Goal: Answer question/provide support: Answer question/provide support

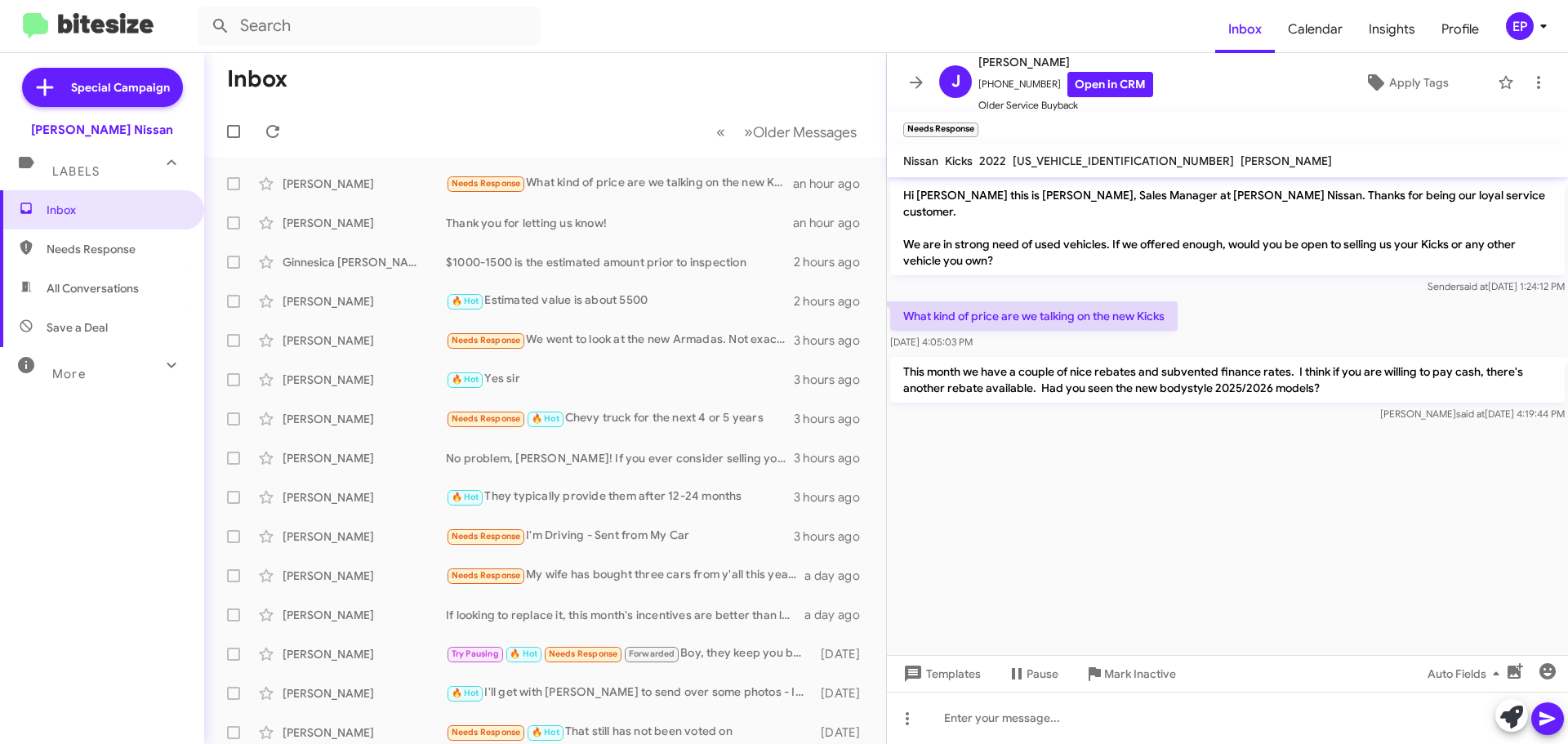
drag, startPoint x: 1086, startPoint y: 523, endPoint x: 1086, endPoint y: 512, distance: 11.0
click at [1086, 523] on cdk-virtual-scroll-viewport "Hi [PERSON_NAME] this is [PERSON_NAME], Sales Manager at [PERSON_NAME] Nissan. …" at bounding box center [1227, 417] width 681 height 478
click at [91, 285] on span "All Conversations" at bounding box center [93, 289] width 92 height 17
type input "in:all-conversations"
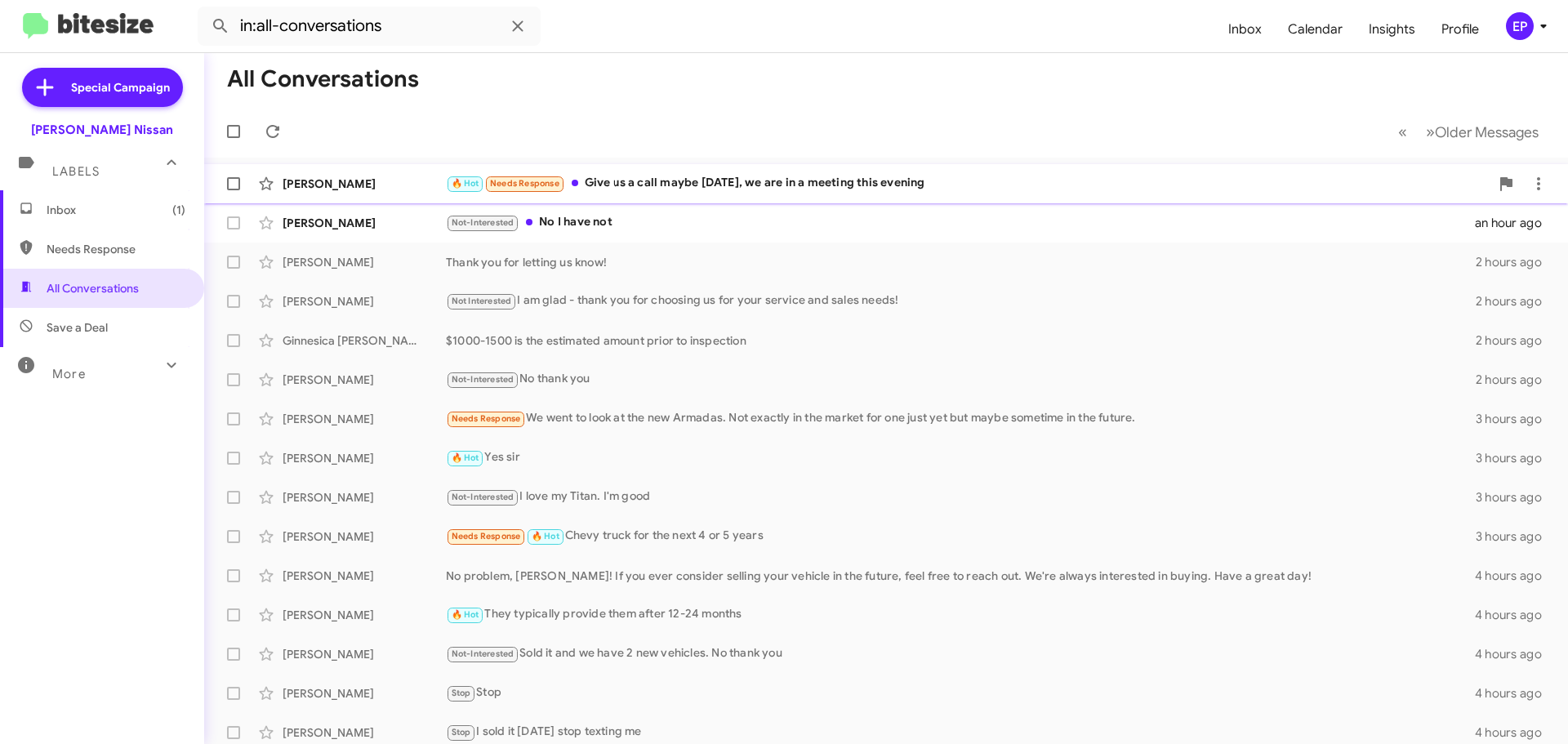
click at [832, 189] on div "🔥 Hot Needs Response Give us a call maybe [DATE], we are in a meeting this even…" at bounding box center [967, 183] width 1043 height 18
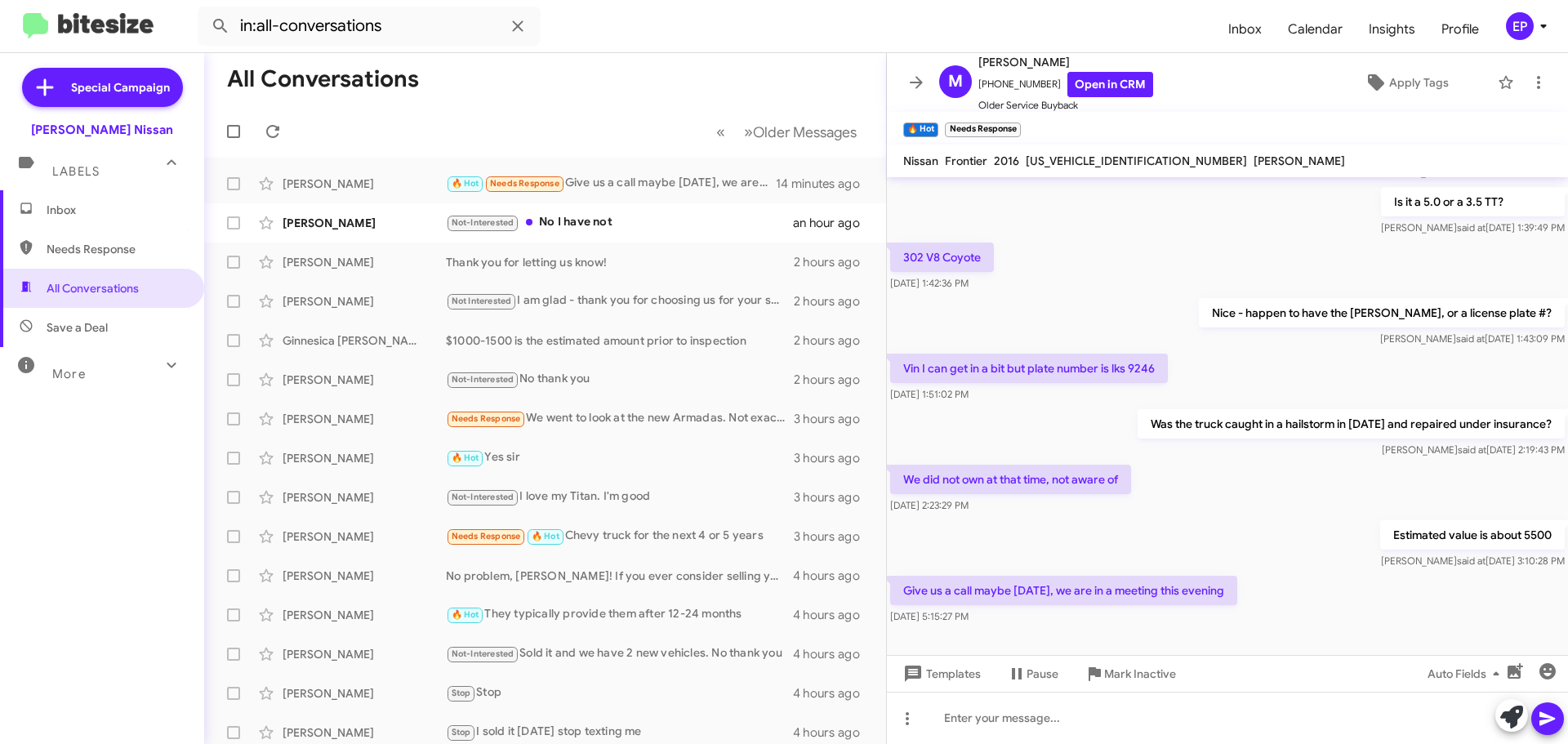
scroll to position [406, 0]
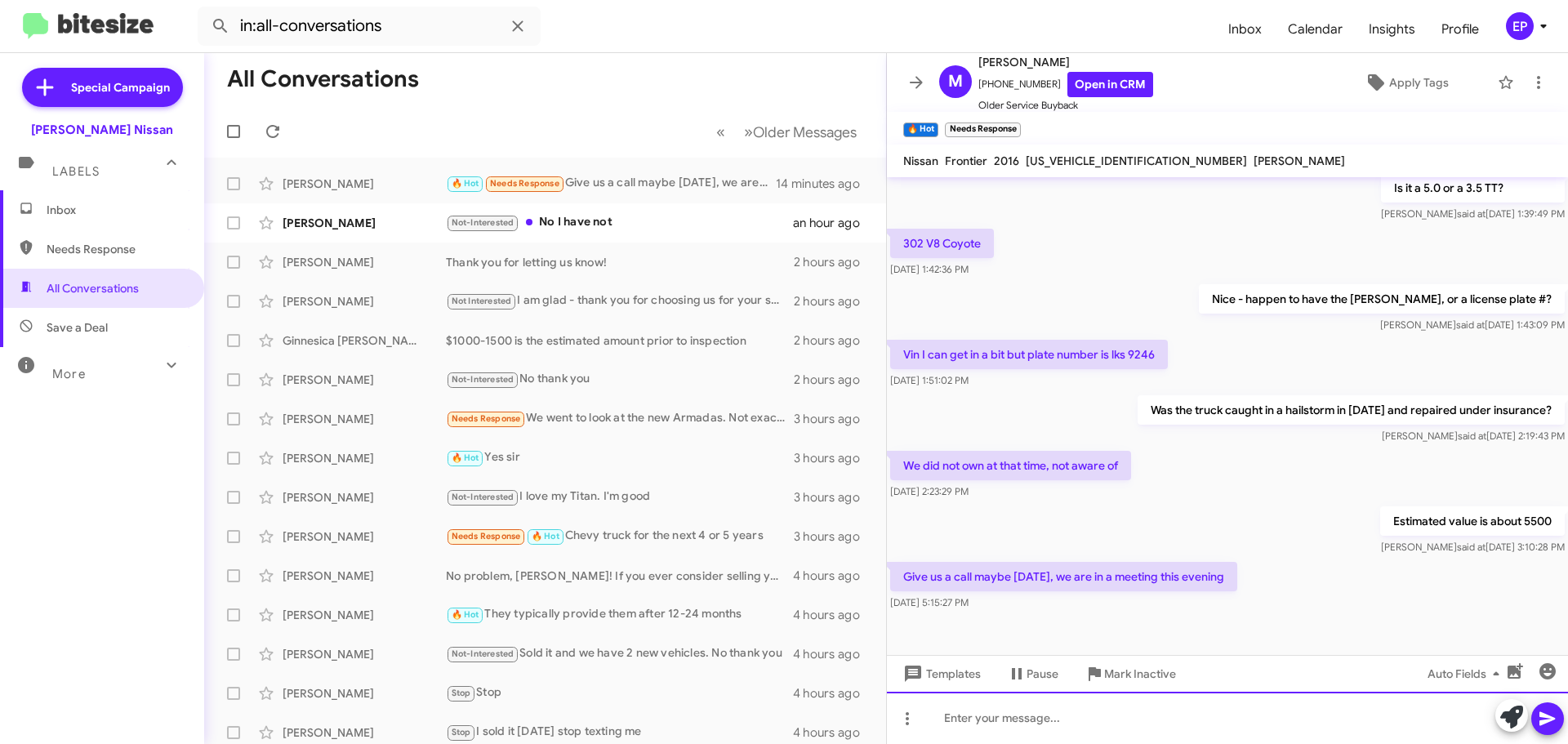
click at [1112, 713] on div at bounding box center [1227, 717] width 681 height 52
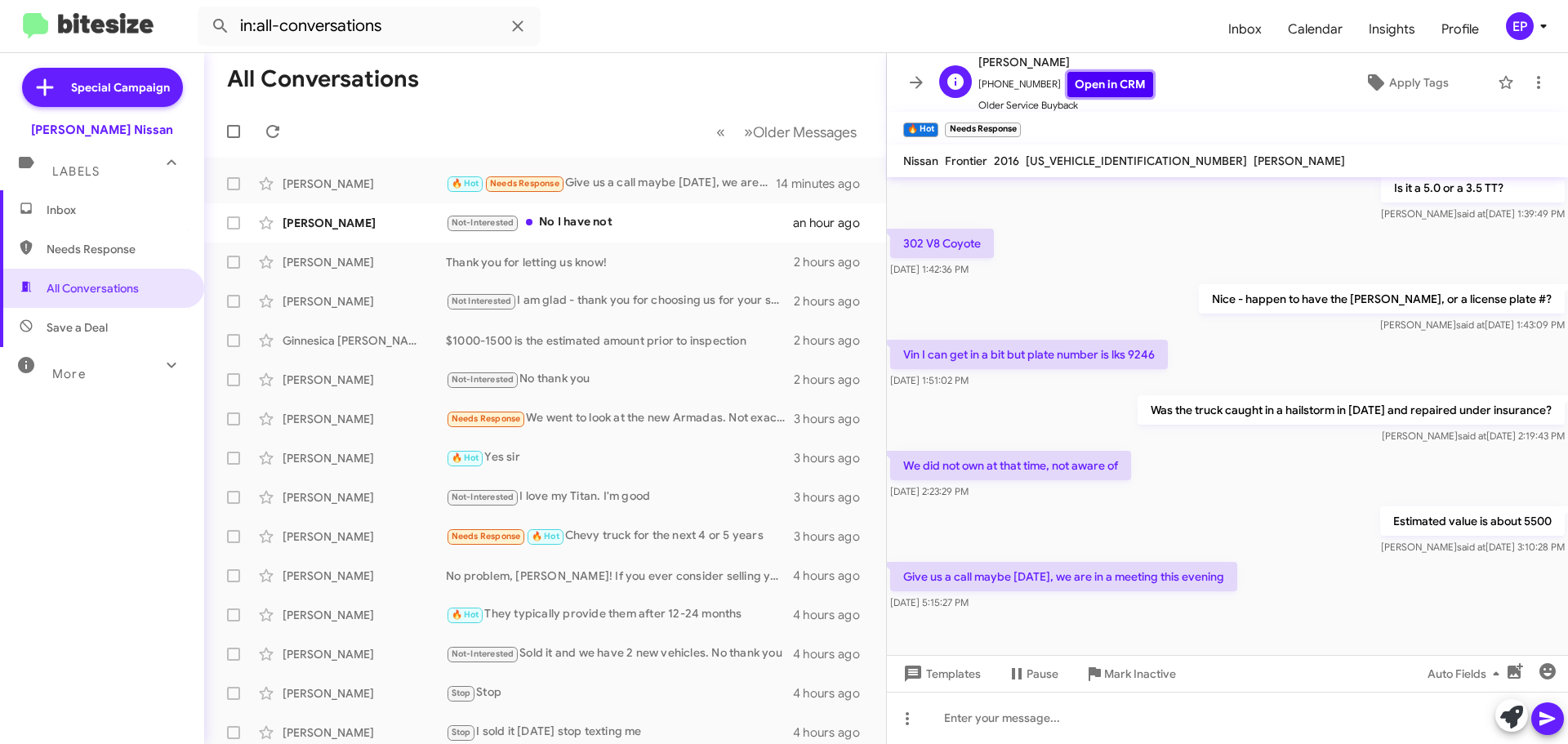
click at [1086, 84] on link "Open in CRM" at bounding box center [1109, 85] width 85 height 26
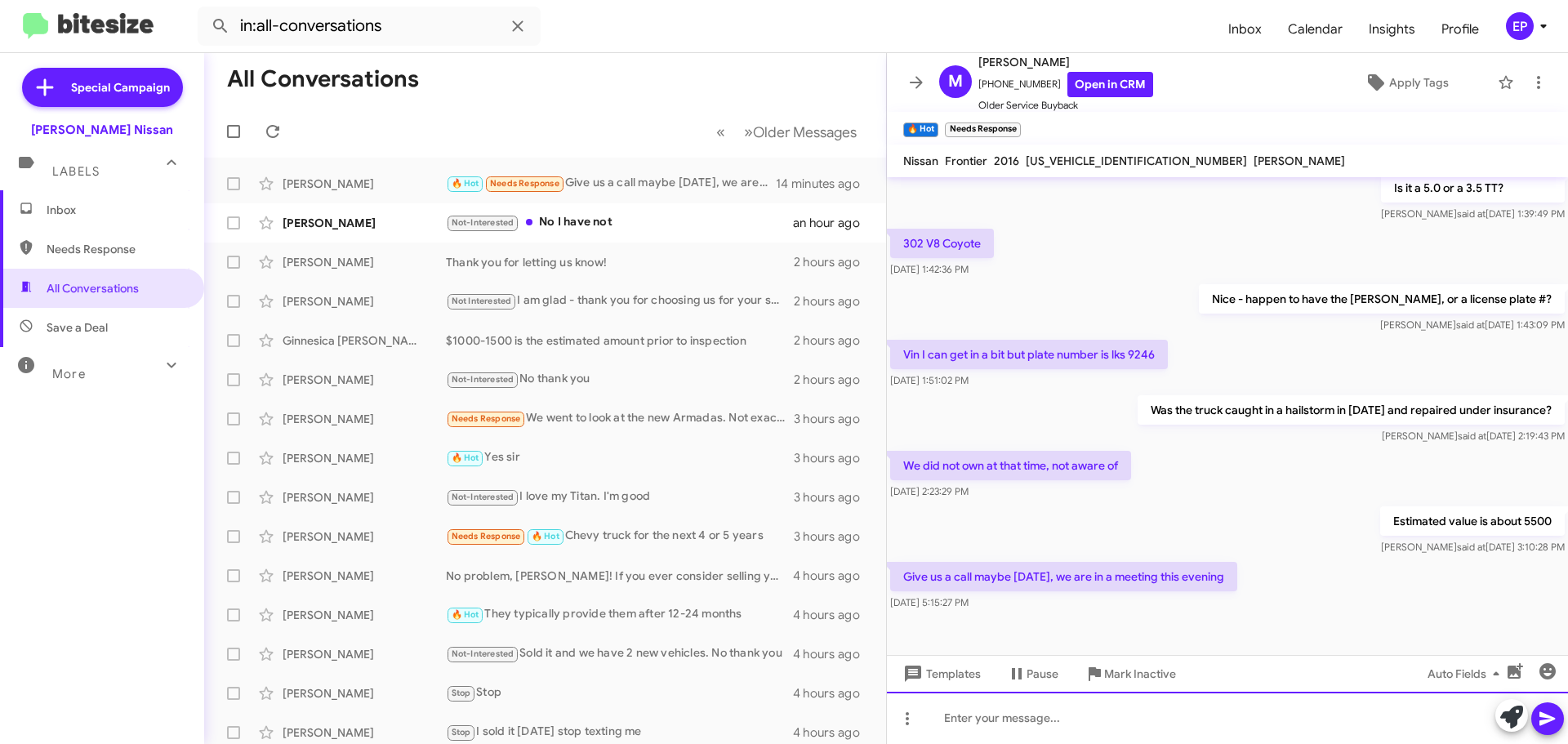
click at [1071, 729] on div at bounding box center [1227, 717] width 681 height 52
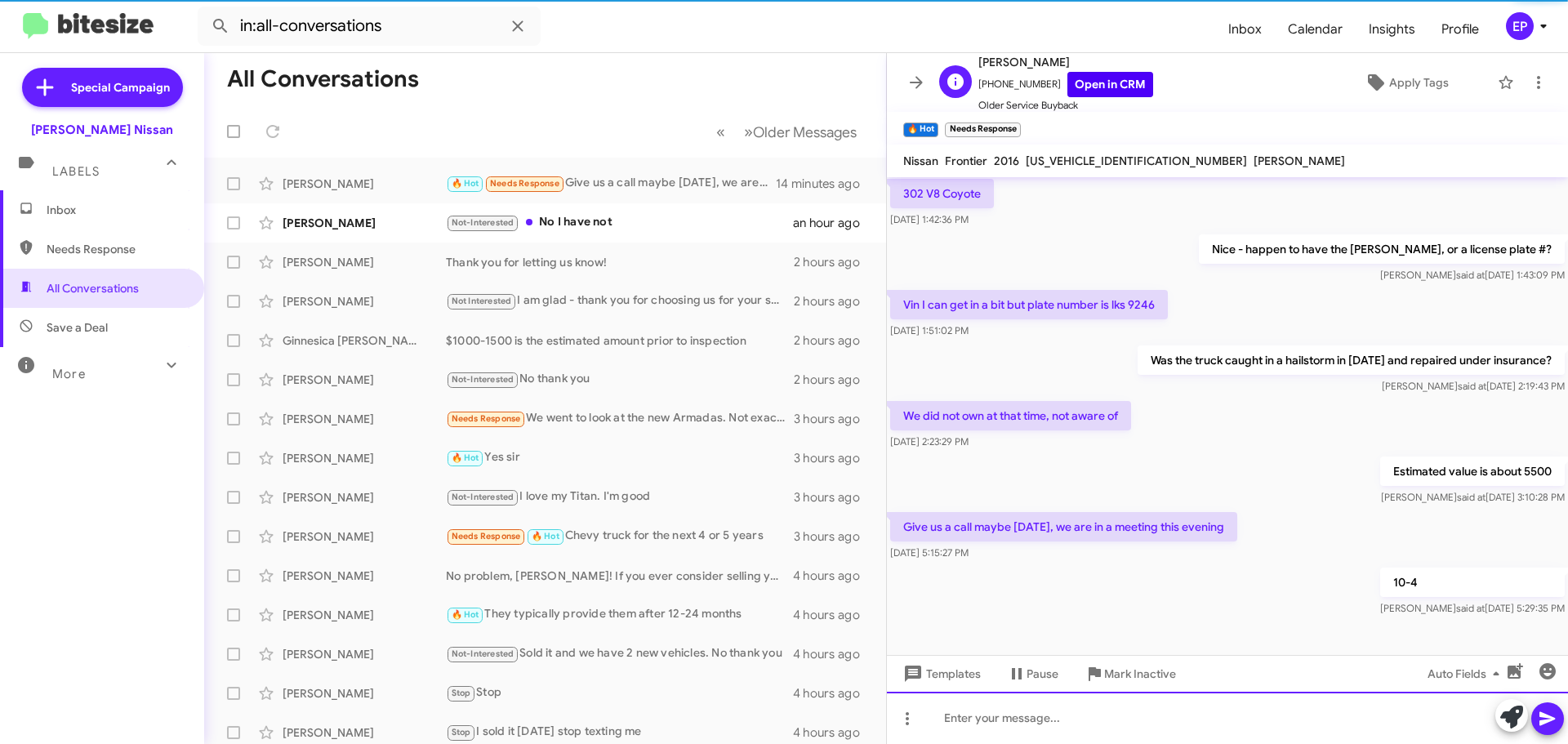
scroll to position [465, 0]
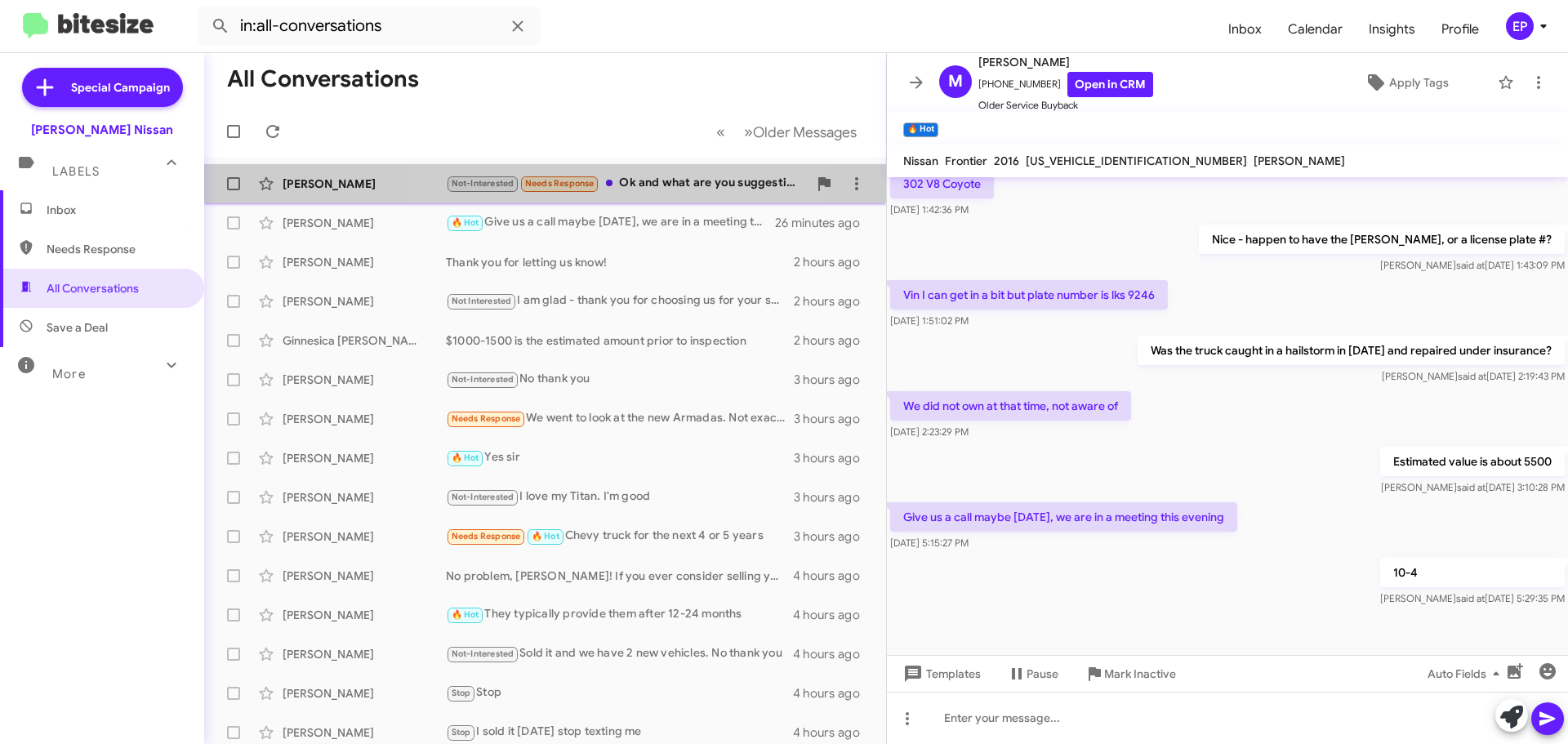
click at [610, 187] on div "Not-Interested Needs Response Ok and what are you suggesting for my 23 kicks" at bounding box center [627, 183] width 362 height 18
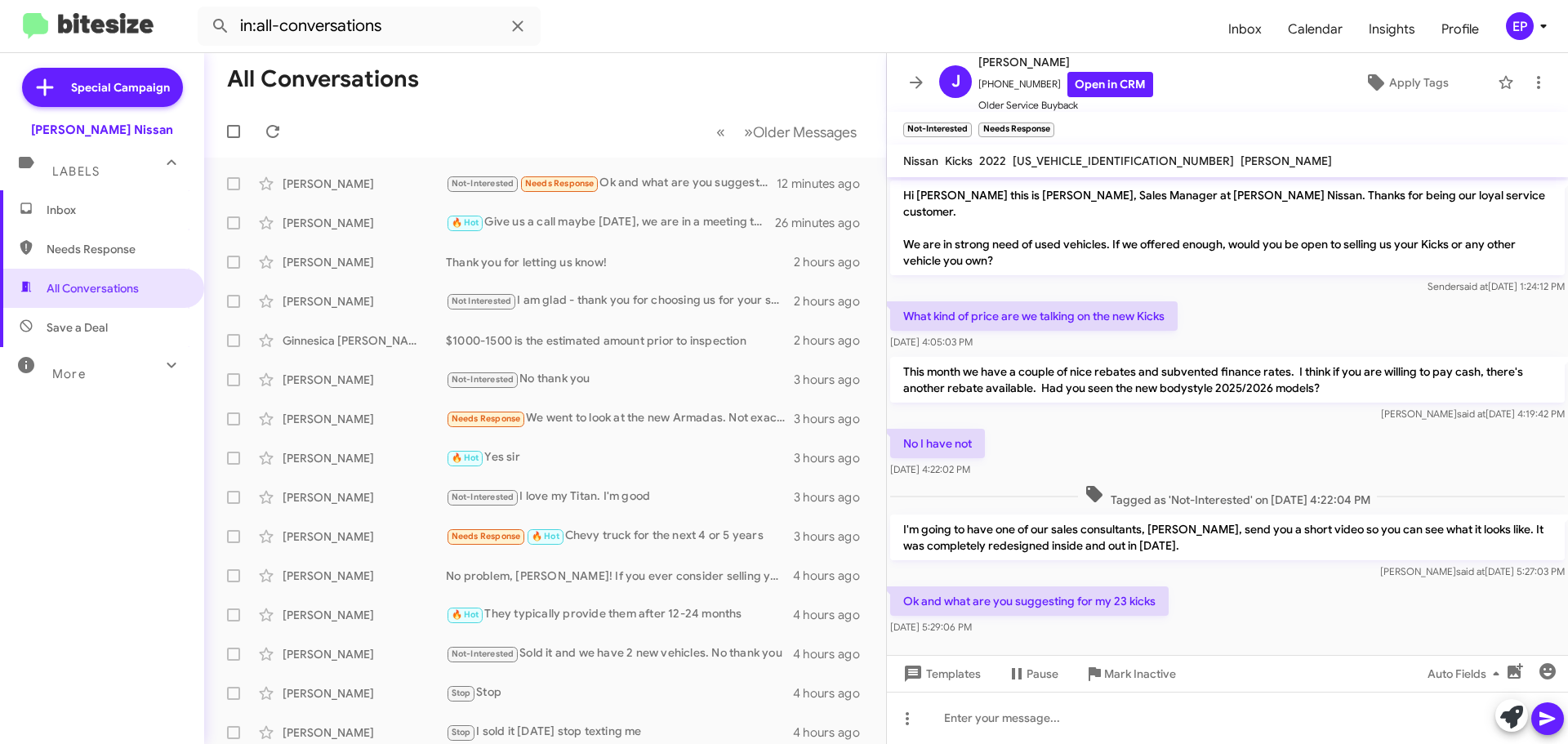
click at [1129, 406] on div "[PERSON_NAME] at [DATE] 4:19:42 PM" at bounding box center [1227, 415] width 675 height 17
click at [1108, 83] on link "Open in CRM" at bounding box center [1109, 85] width 85 height 26
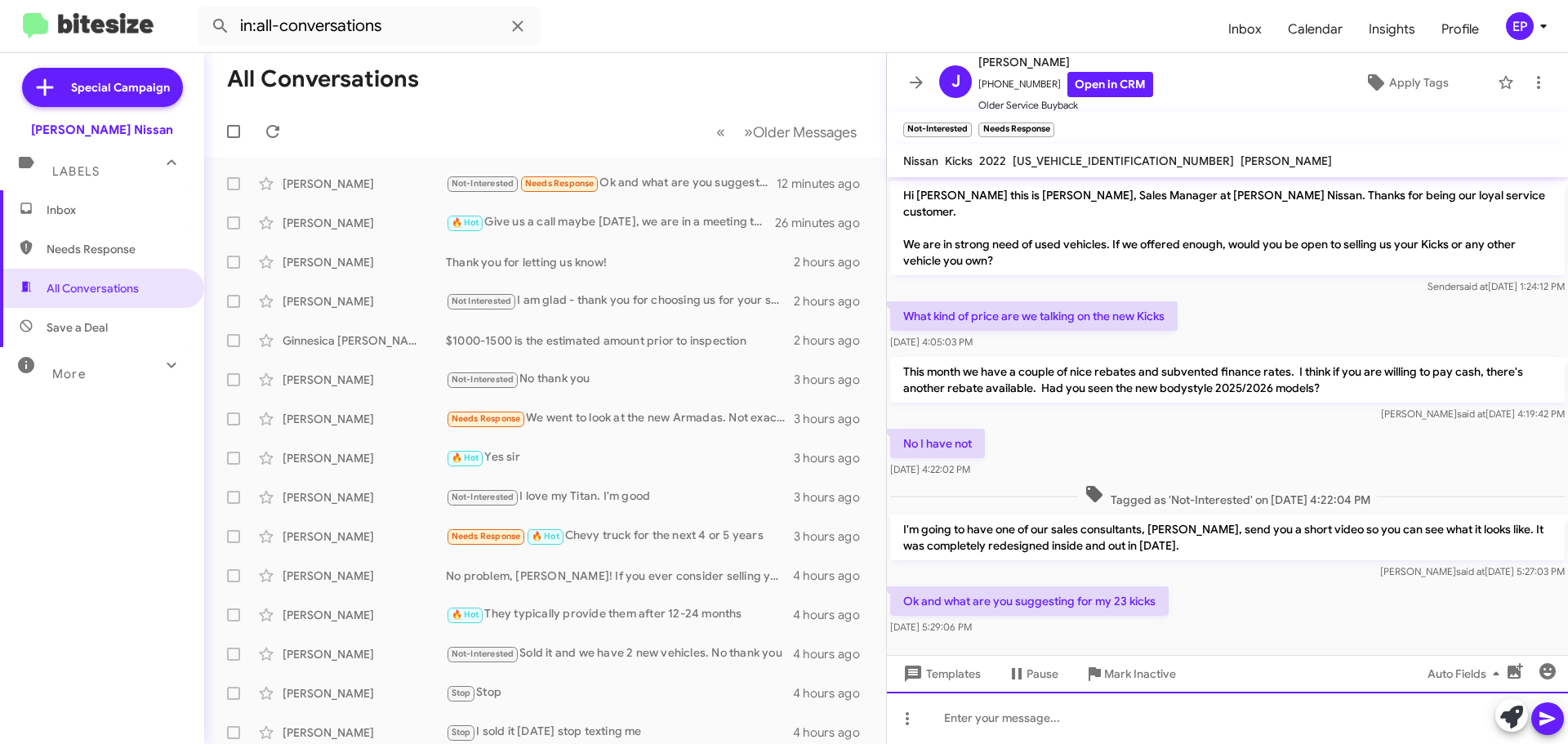
click at [1142, 716] on div at bounding box center [1227, 717] width 681 height 52
click at [1048, 732] on div at bounding box center [1227, 717] width 681 height 52
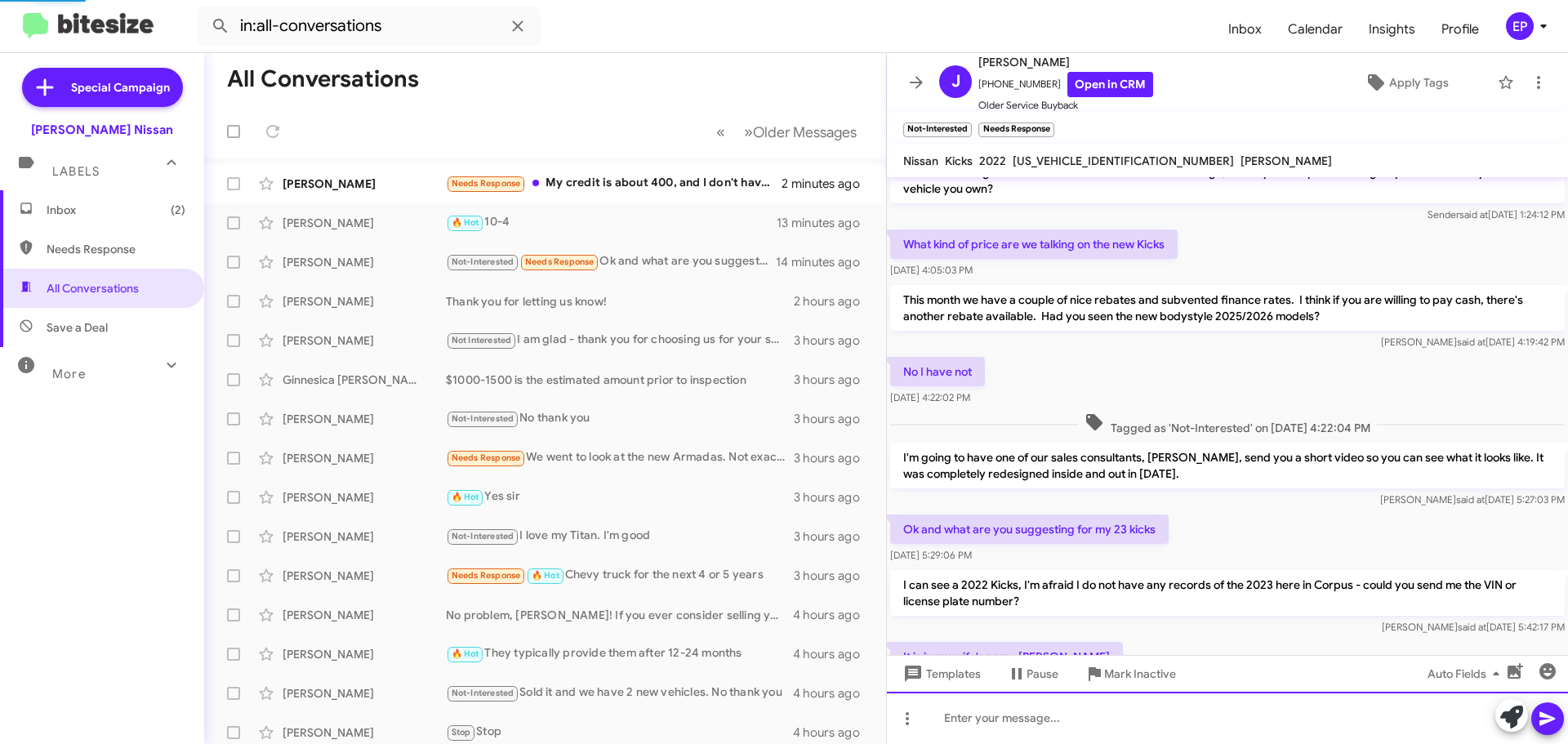
scroll to position [132, 0]
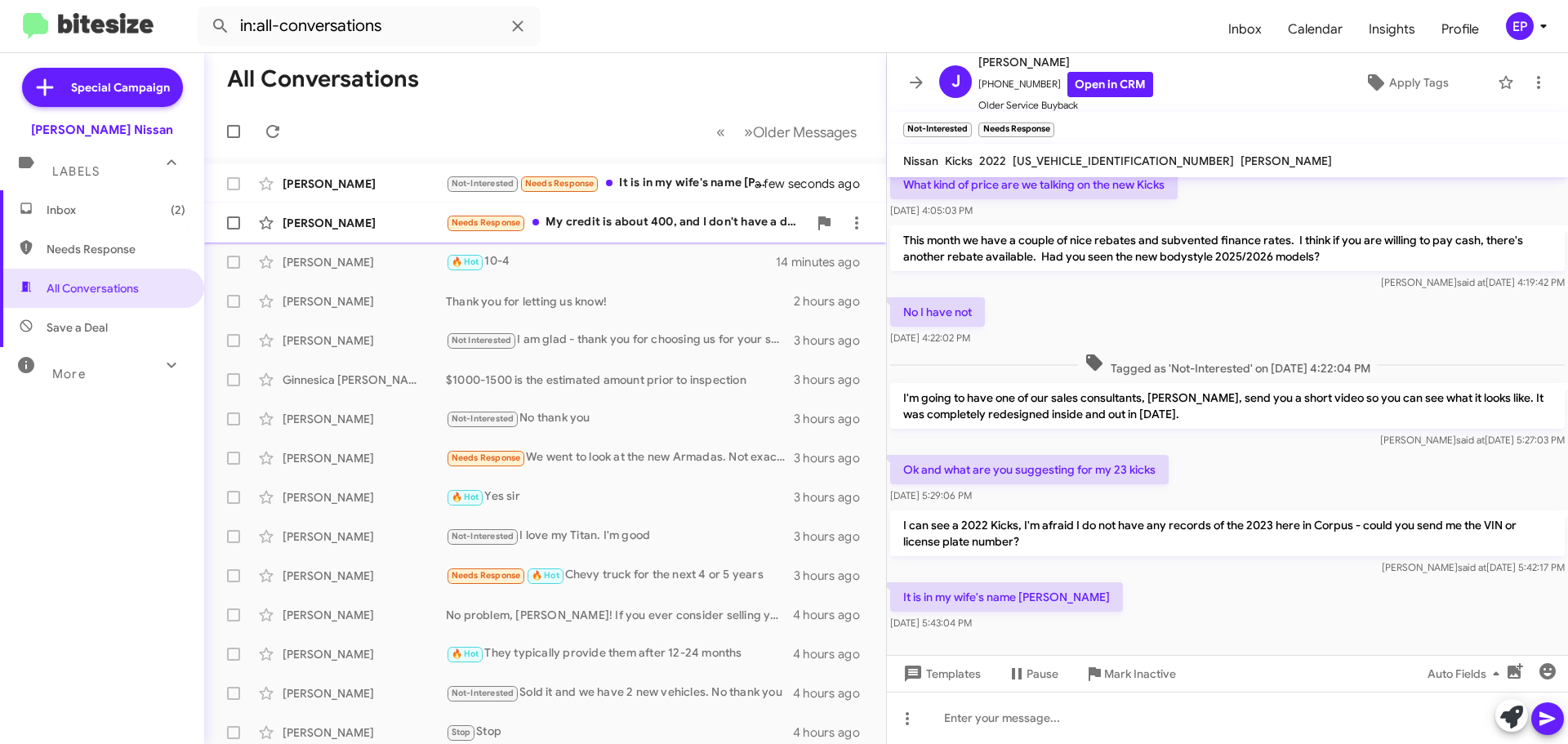
click at [607, 205] on span "[PERSON_NAME] Needs Response My credit is about 400, and I don't have a down pa…" at bounding box center [545, 223] width 682 height 40
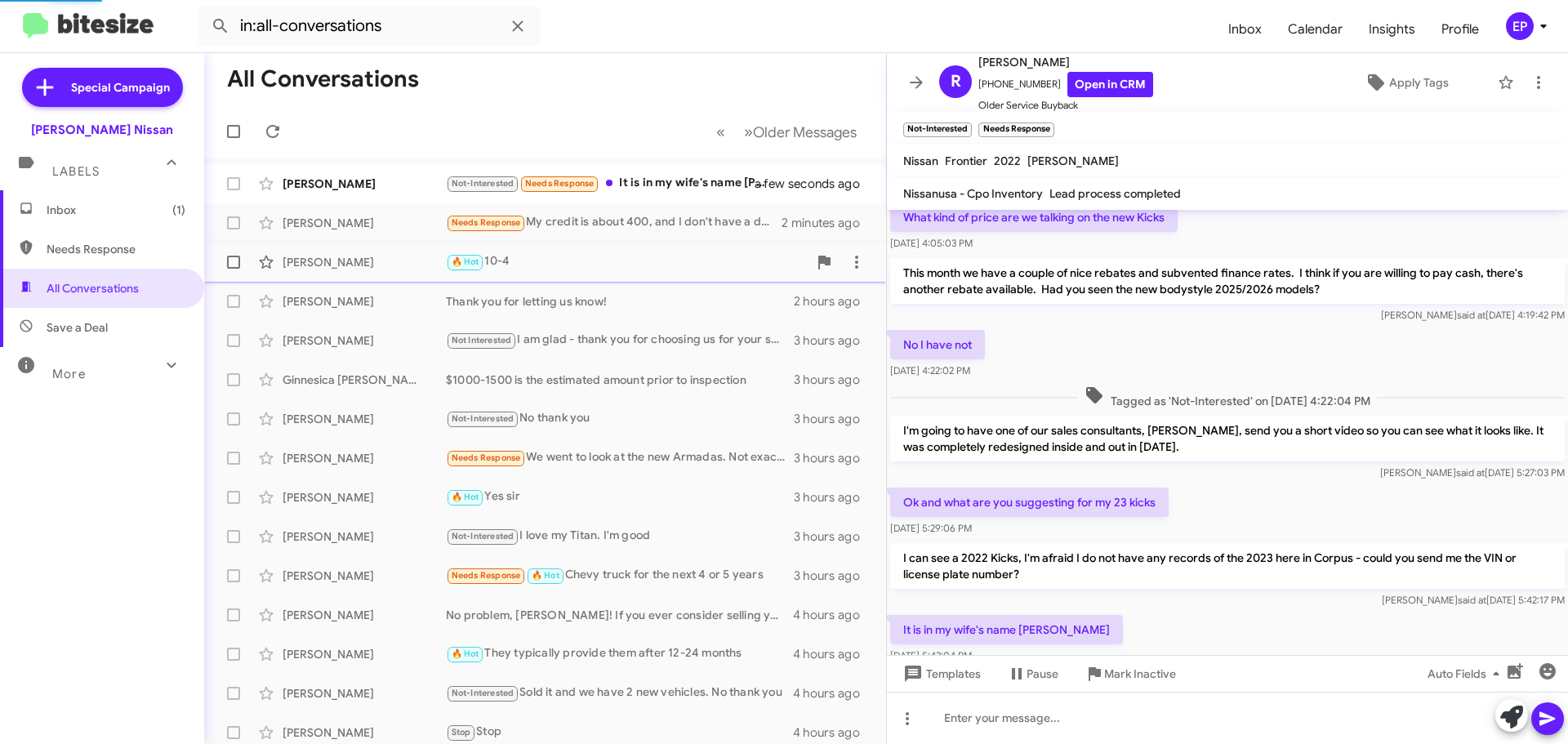
scroll to position [277, 0]
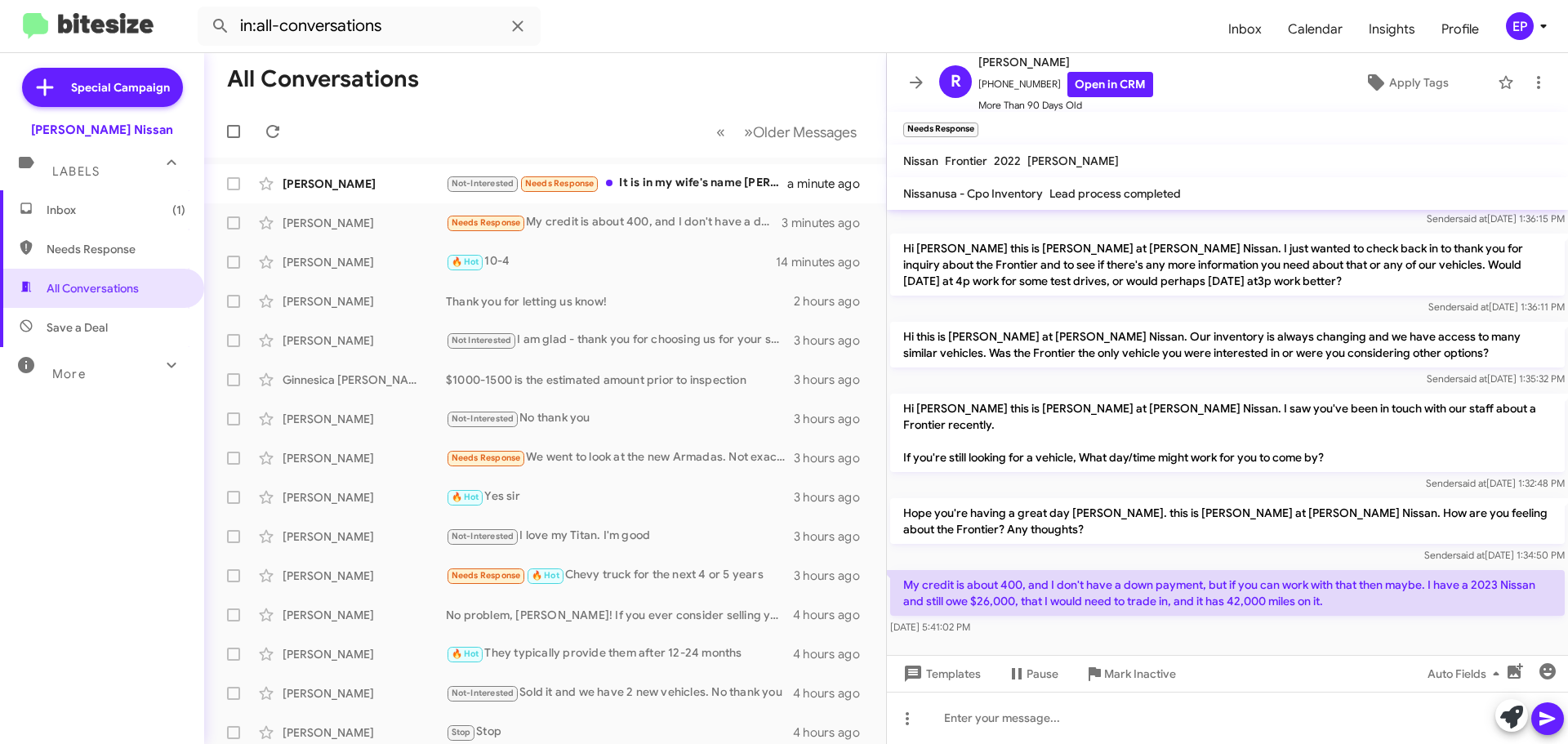
click at [1207, 624] on div at bounding box center [1227, 630] width 681 height 82
click at [1076, 85] on link "Open in CRM" at bounding box center [1109, 85] width 85 height 26
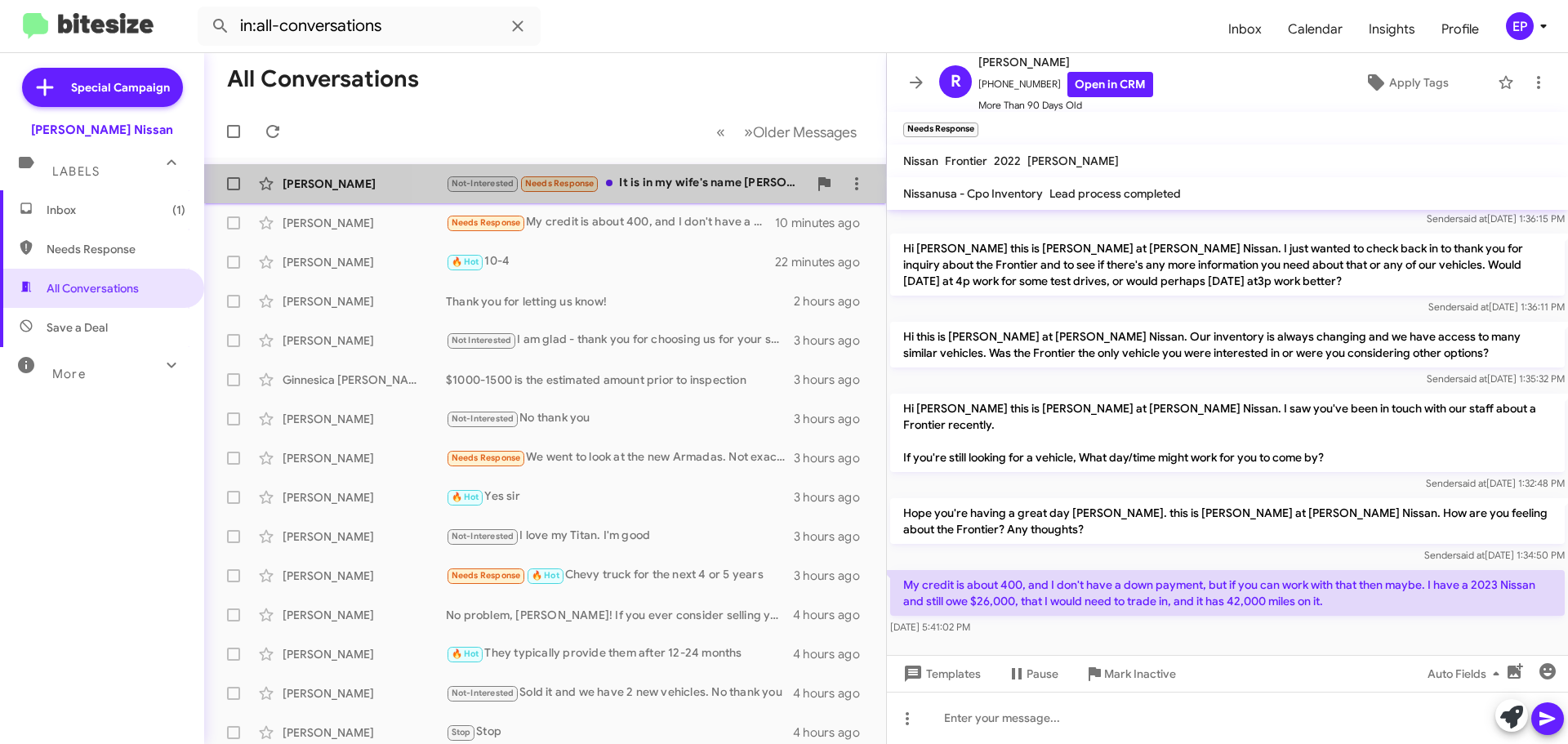
click at [694, 187] on div "Not-Interested Needs Response It is in my wife's name [PERSON_NAME]" at bounding box center [627, 183] width 362 height 18
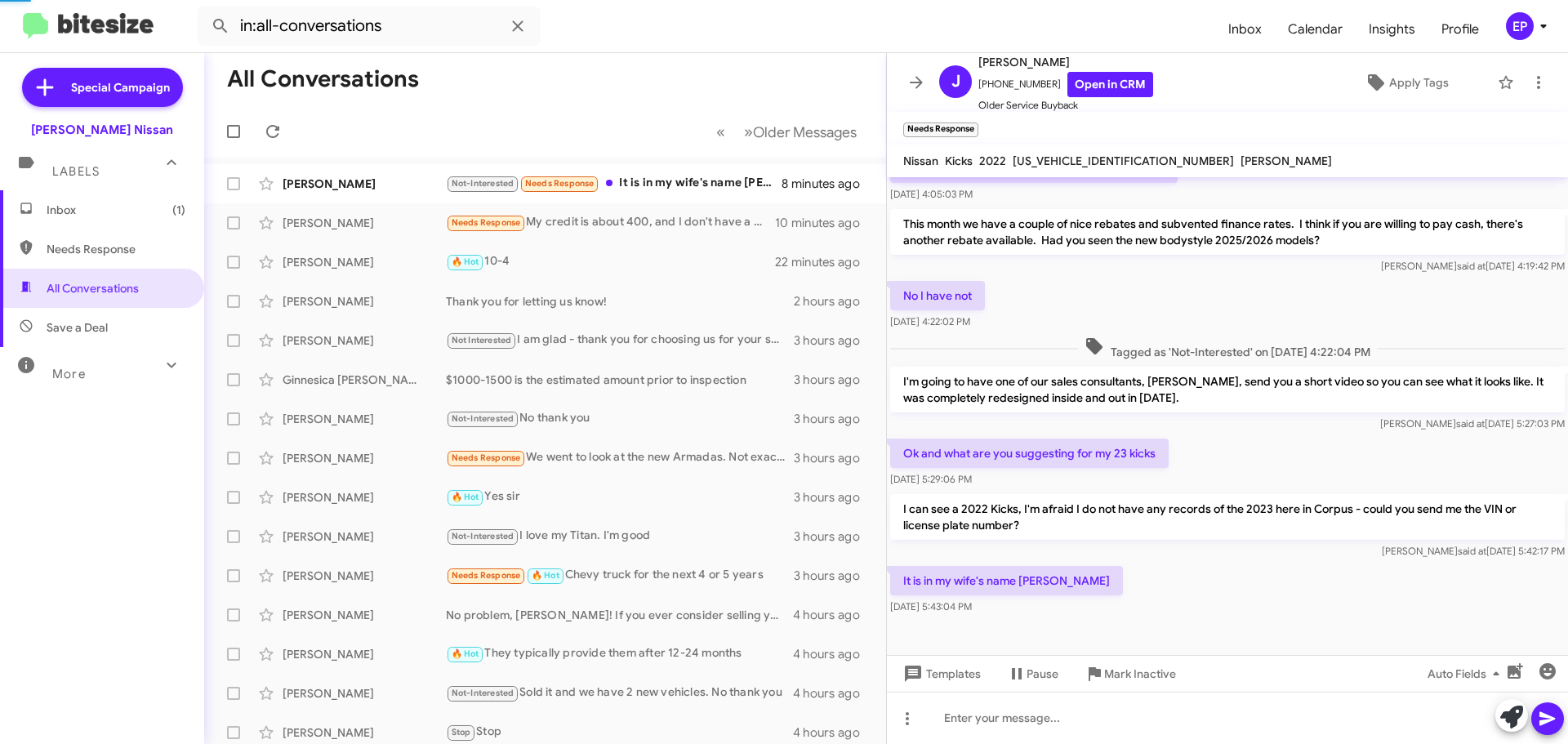
scroll to position [132, 0]
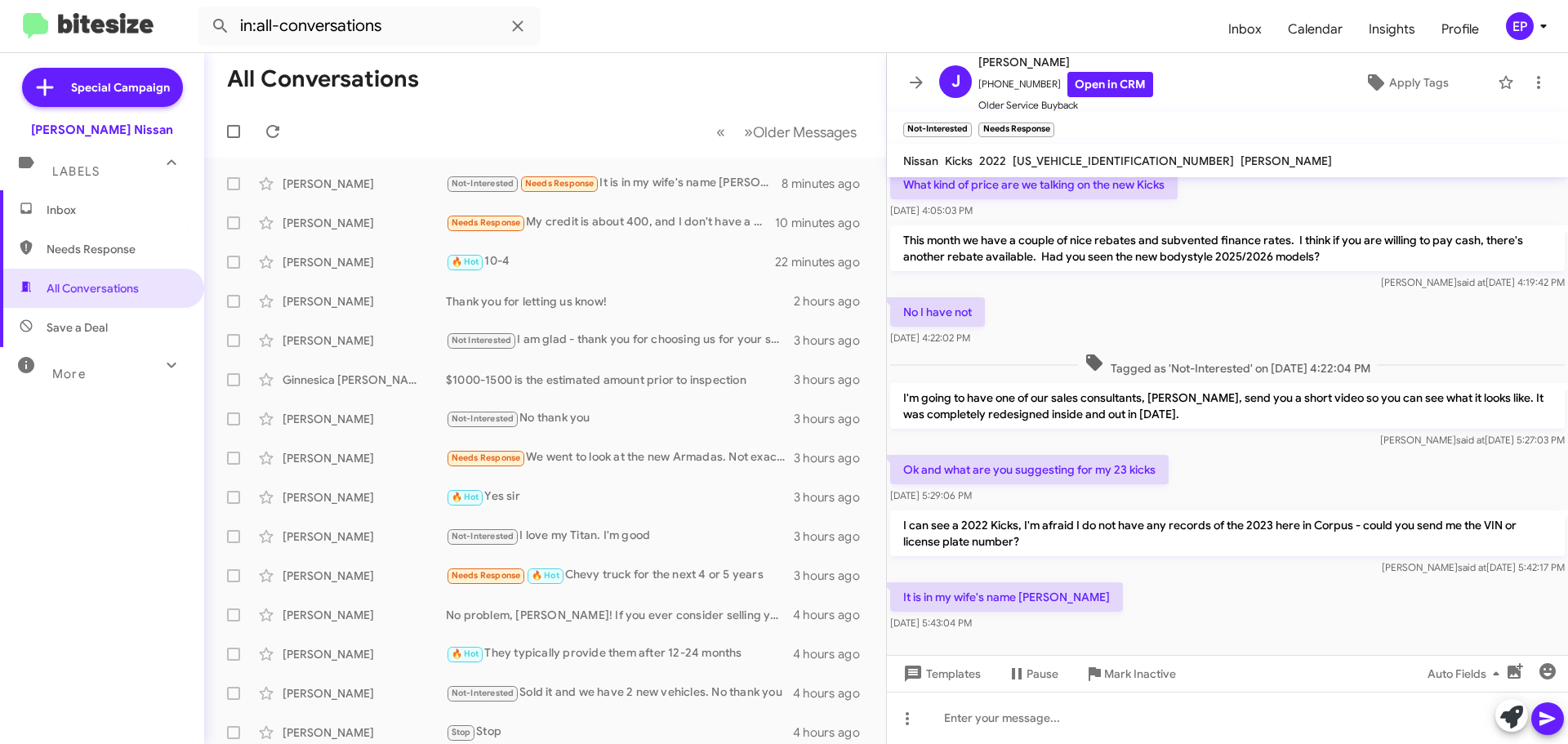
click at [1152, 581] on div "It is in my wife's name [PERSON_NAME] [DATE] 5:43:04 PM" at bounding box center [1227, 607] width 681 height 55
drag, startPoint x: 1244, startPoint y: 597, endPoint x: 1234, endPoint y: 597, distance: 10.0
click at [1244, 597] on div "It is in my wife's name [PERSON_NAME] [DATE] 5:43:04 PM" at bounding box center [1227, 607] width 681 height 55
